Goal: Information Seeking & Learning: Find specific page/section

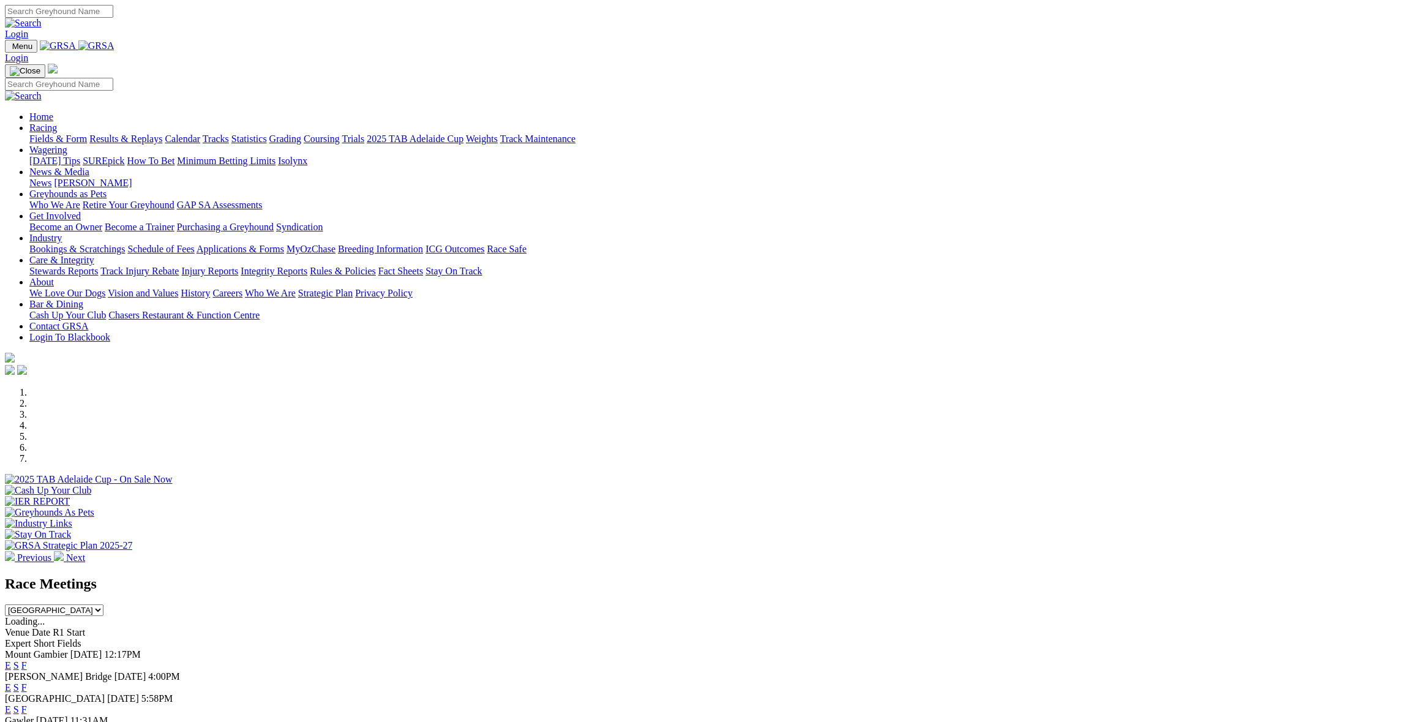
click at [103, 604] on select "South Australia New South Wales Northern Territory Queensland Tasmania Victoria…" at bounding box center [54, 610] width 99 height 12
select select "[GEOGRAPHIC_DATA]"
click at [103, 604] on select "South Australia New South Wales Northern Territory Queensland Tasmania Victoria…" at bounding box center [54, 610] width 99 height 12
click at [27, 660] on link "F" at bounding box center [24, 665] width 6 height 10
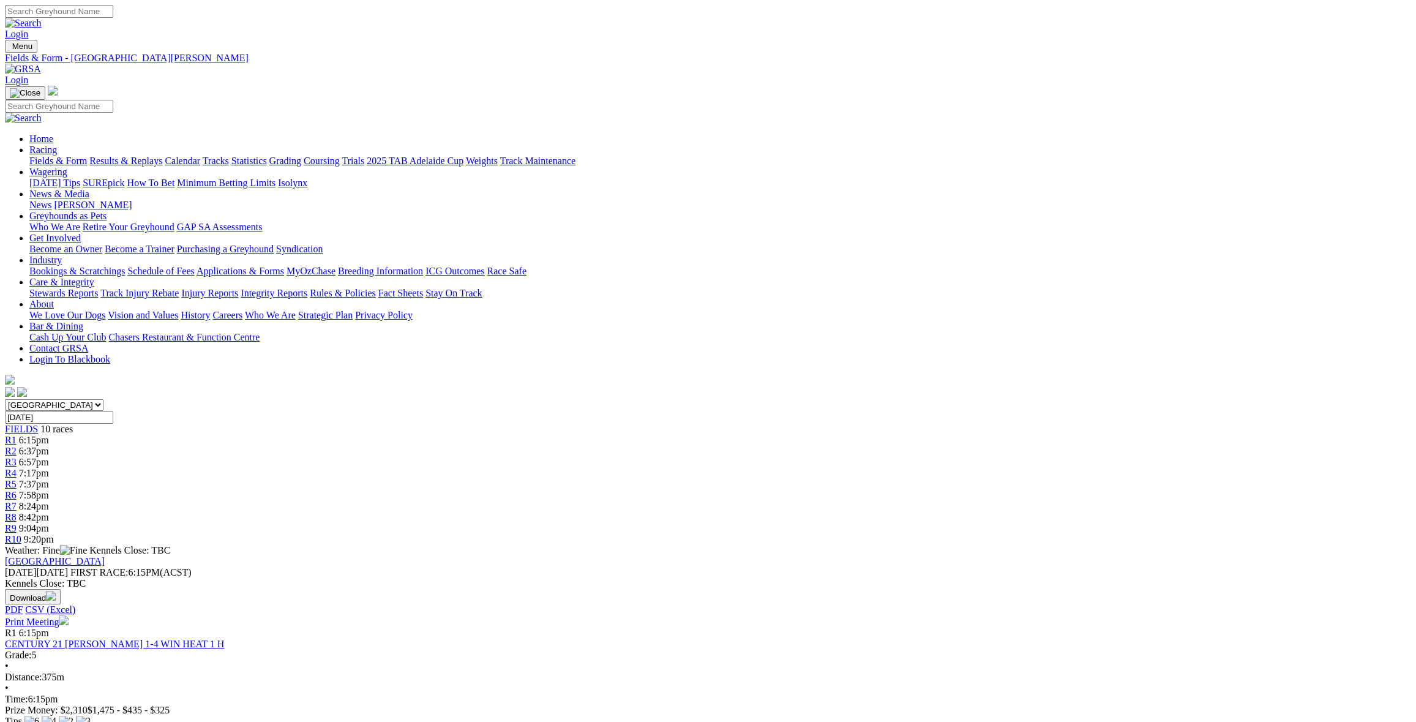
click at [98, 288] on link "Stewards Reports" at bounding box center [63, 293] width 69 height 10
